Goal: Information Seeking & Learning: Learn about a topic

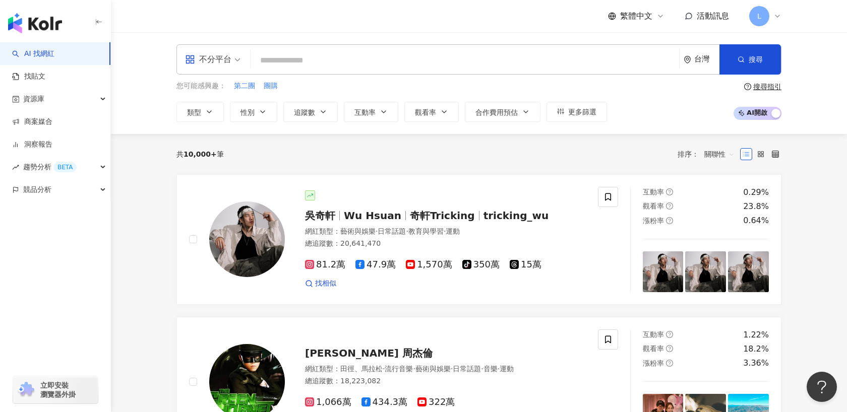
click at [370, 64] on input "search" at bounding box center [465, 60] width 420 height 19
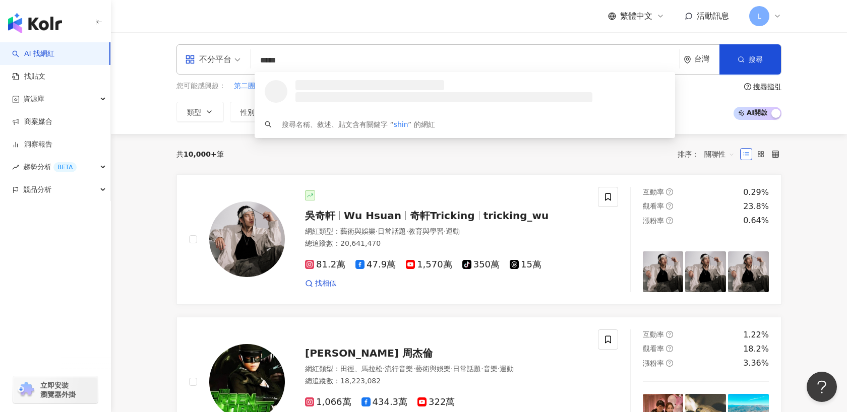
type input "******"
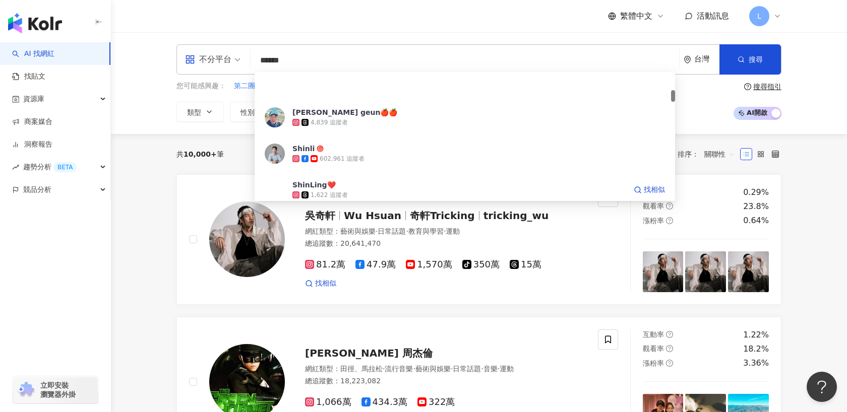
scroll to position [197, 0]
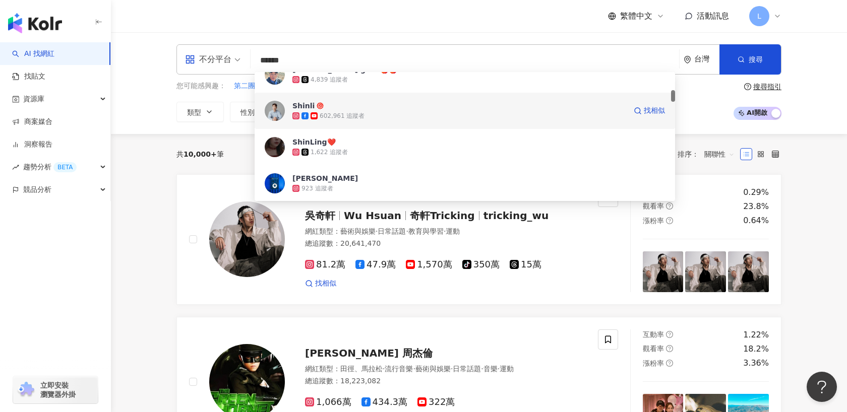
click at [326, 105] on span "Shinli" at bounding box center [459, 106] width 334 height 10
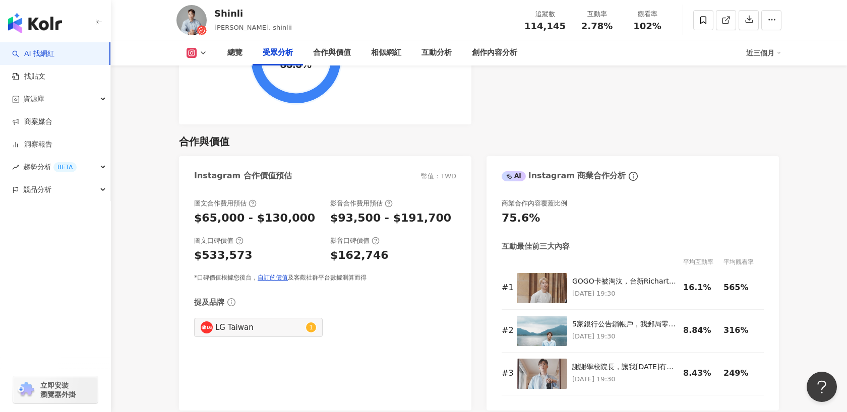
scroll to position [1367, 0]
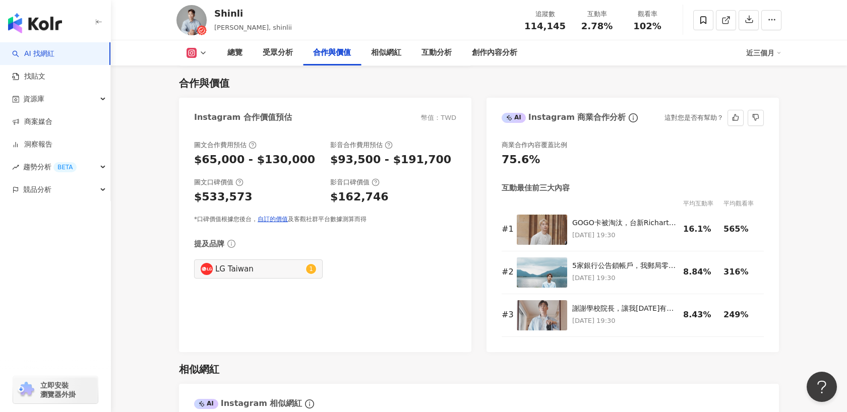
click at [634, 161] on div "75.6%" at bounding box center [633, 160] width 262 height 16
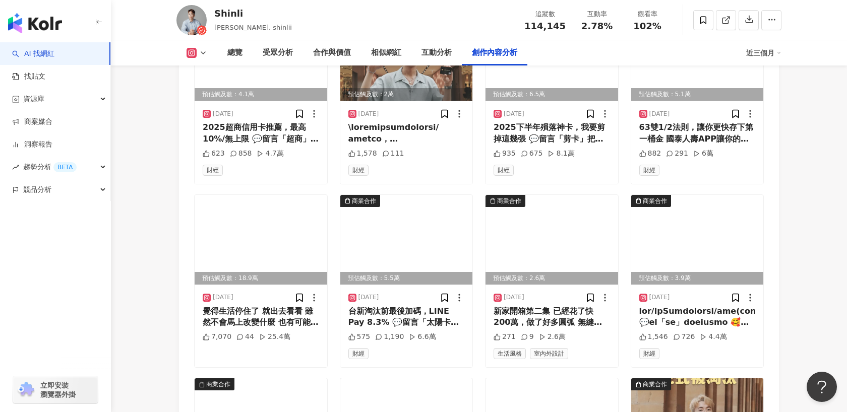
scroll to position [3546, 0]
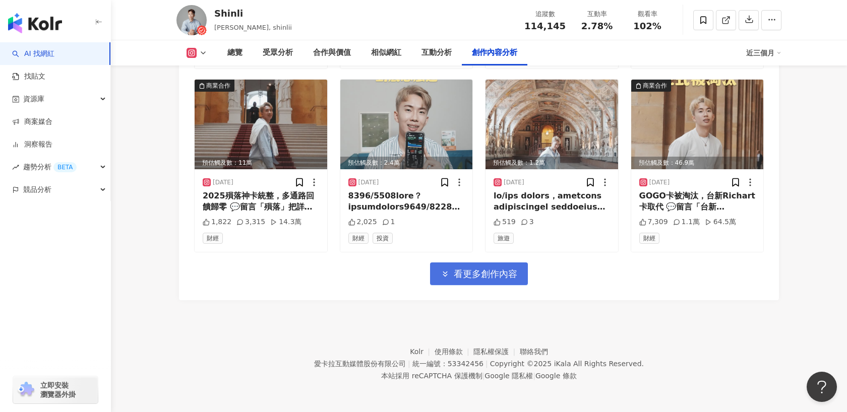
click at [480, 272] on span "看更多創作內容" at bounding box center [486, 274] width 64 height 11
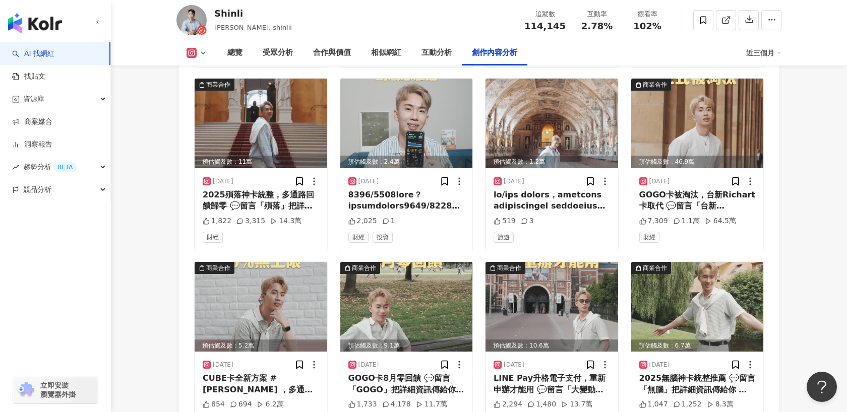
scroll to position [3520, 0]
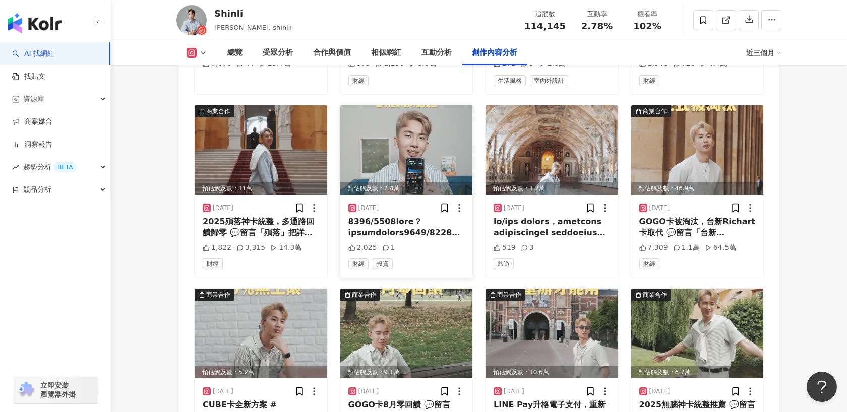
click at [419, 144] on img at bounding box center [406, 150] width 133 height 90
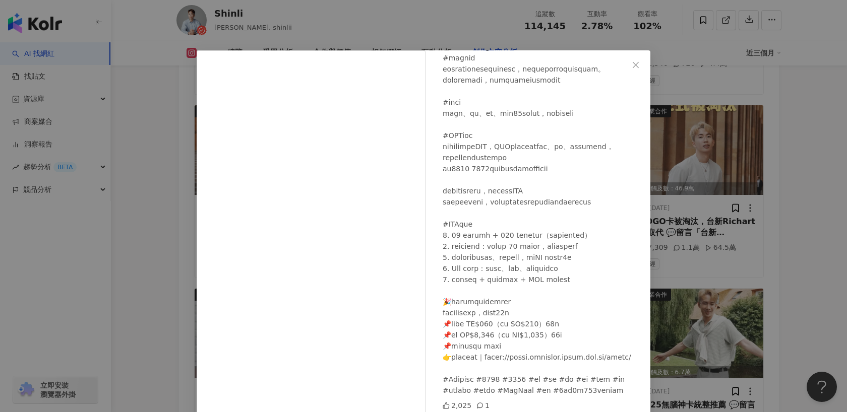
scroll to position [40, 0]
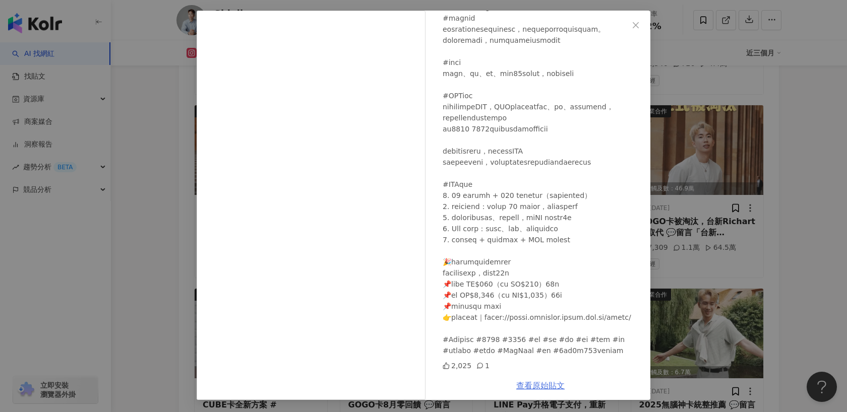
click at [533, 387] on link "查看原始貼文" at bounding box center [540, 386] width 48 height 10
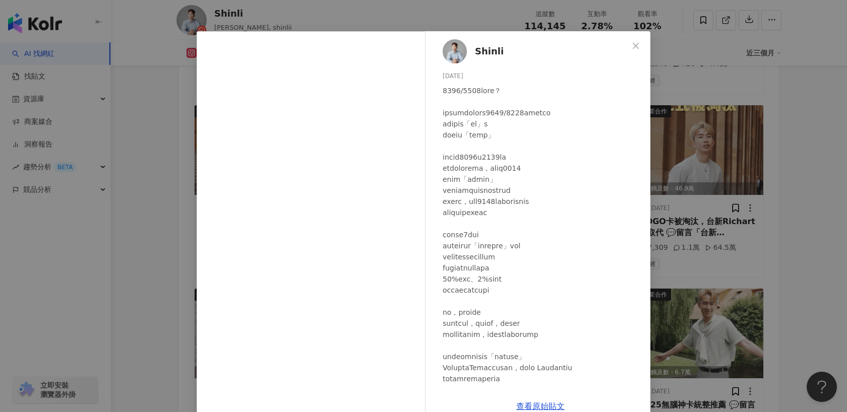
scroll to position [0, 0]
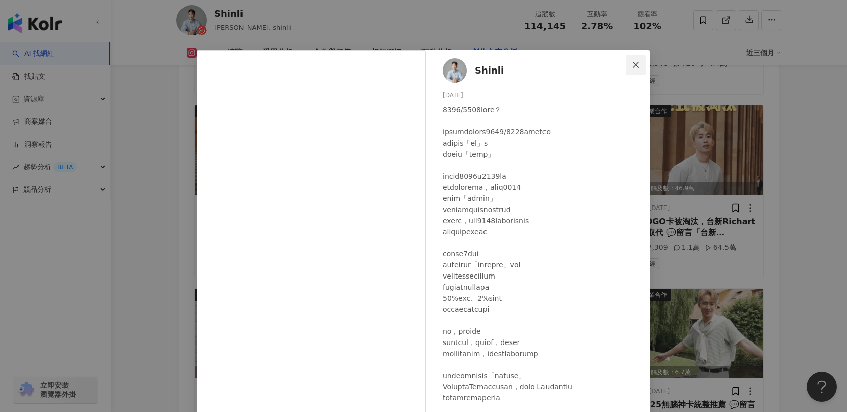
click at [637, 64] on icon "close" at bounding box center [636, 65] width 6 height 6
